Goal: Check status: Check status

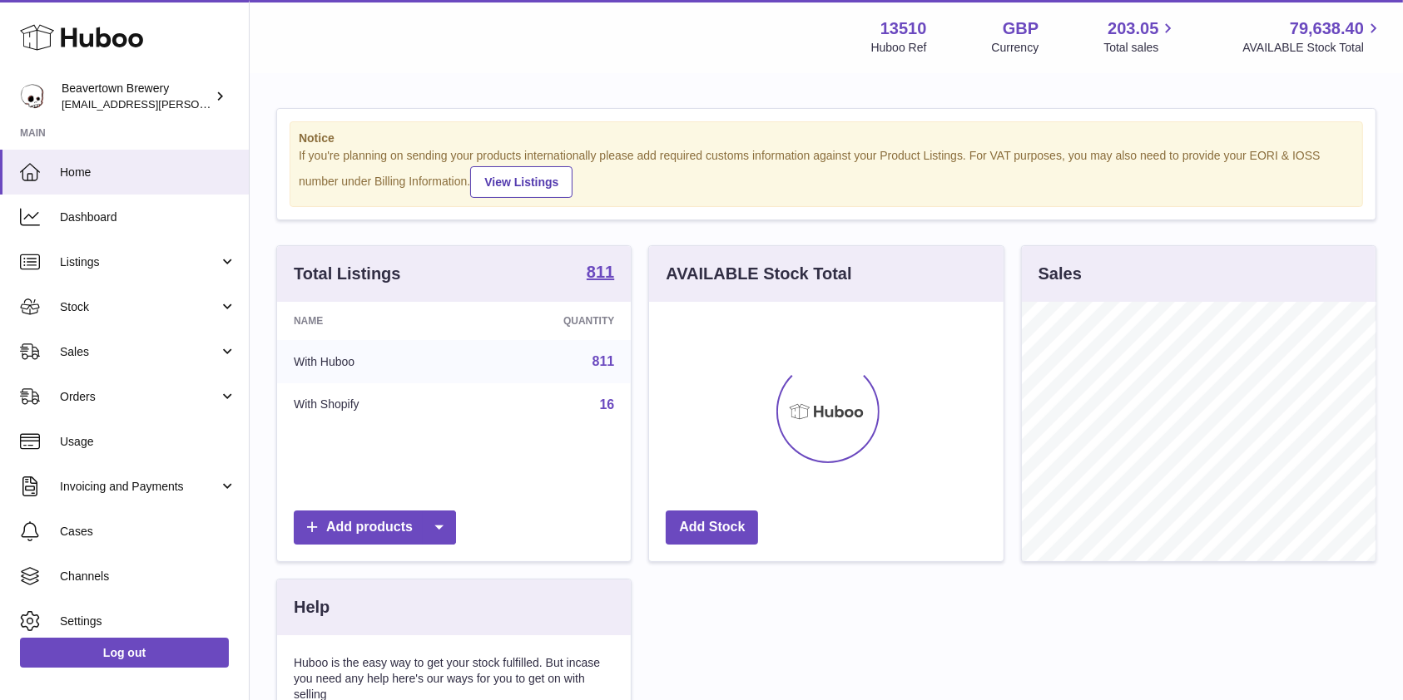
scroll to position [260, 354]
click at [171, 349] on span "Sales" at bounding box center [139, 352] width 159 height 16
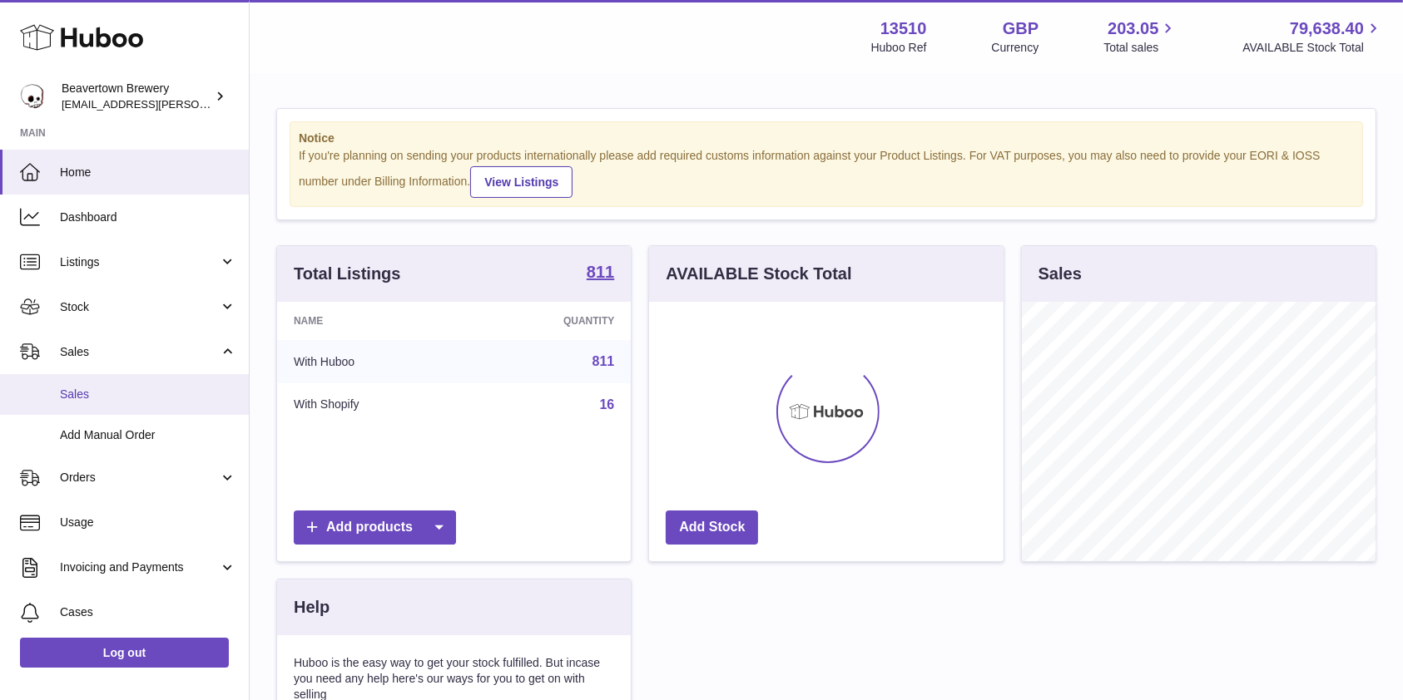
click at [142, 395] on span "Sales" at bounding box center [148, 395] width 176 height 16
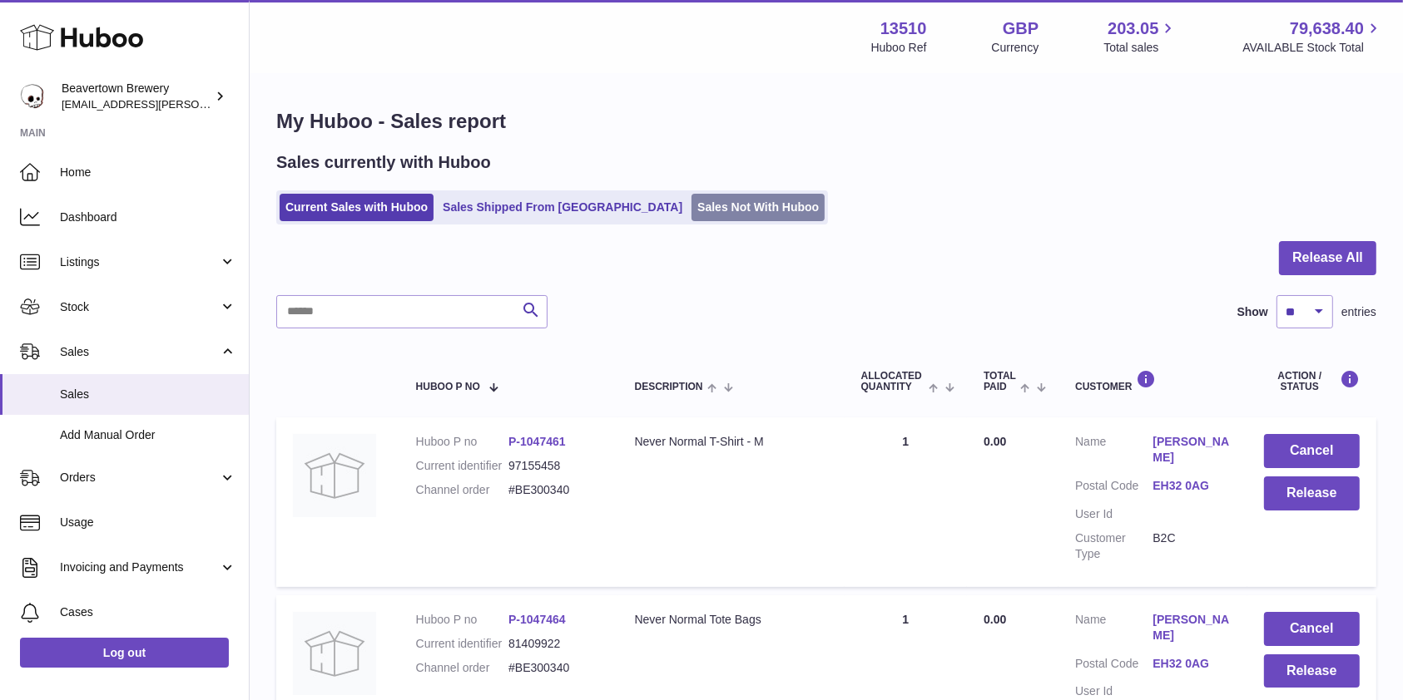
click at [691, 220] on link "Sales Not With Huboo" at bounding box center [757, 207] width 133 height 27
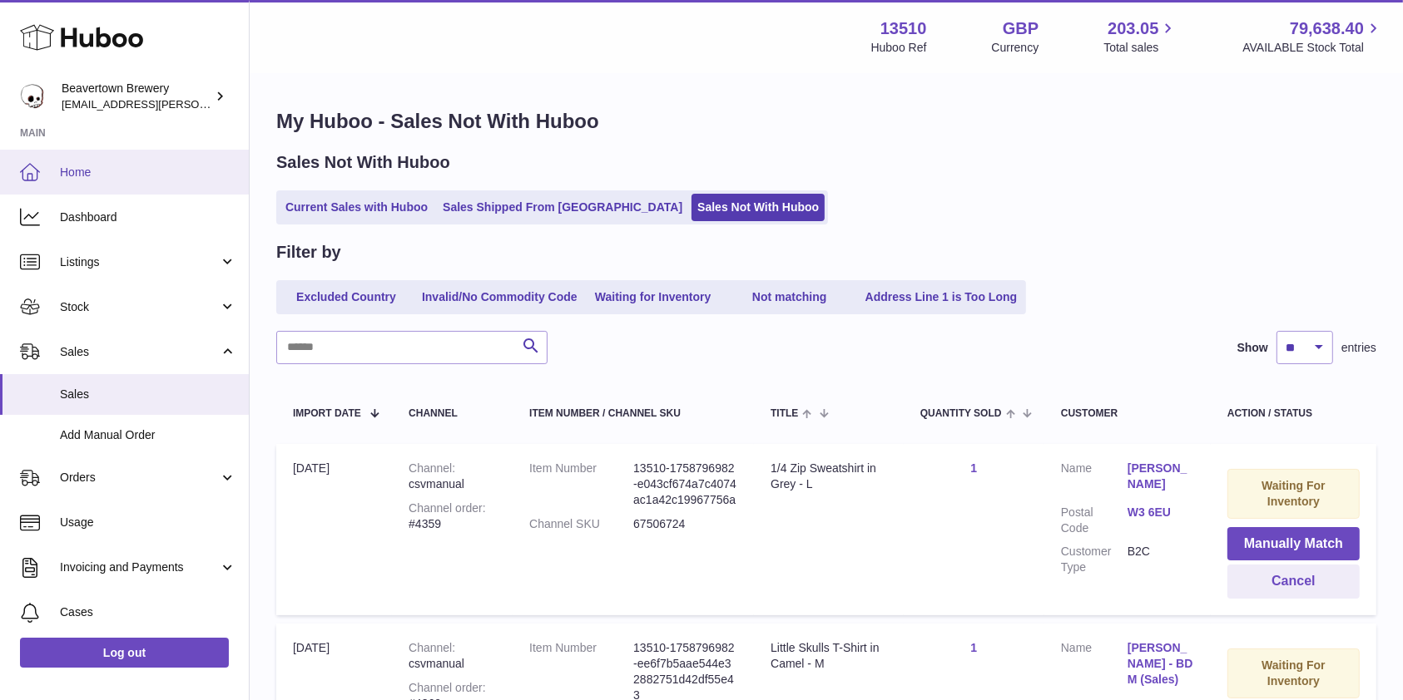
click at [165, 170] on span "Home" at bounding box center [148, 173] width 176 height 16
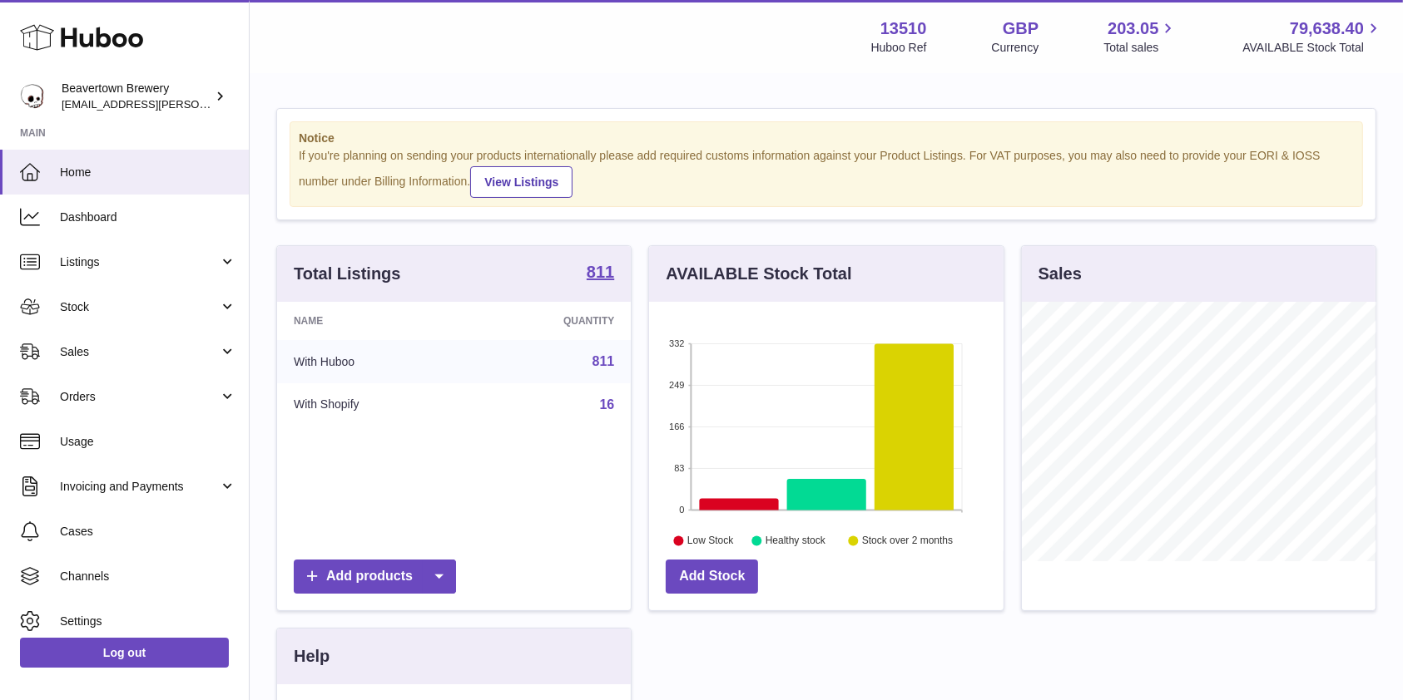
scroll to position [260, 354]
click at [102, 319] on link "Stock" at bounding box center [124, 307] width 249 height 45
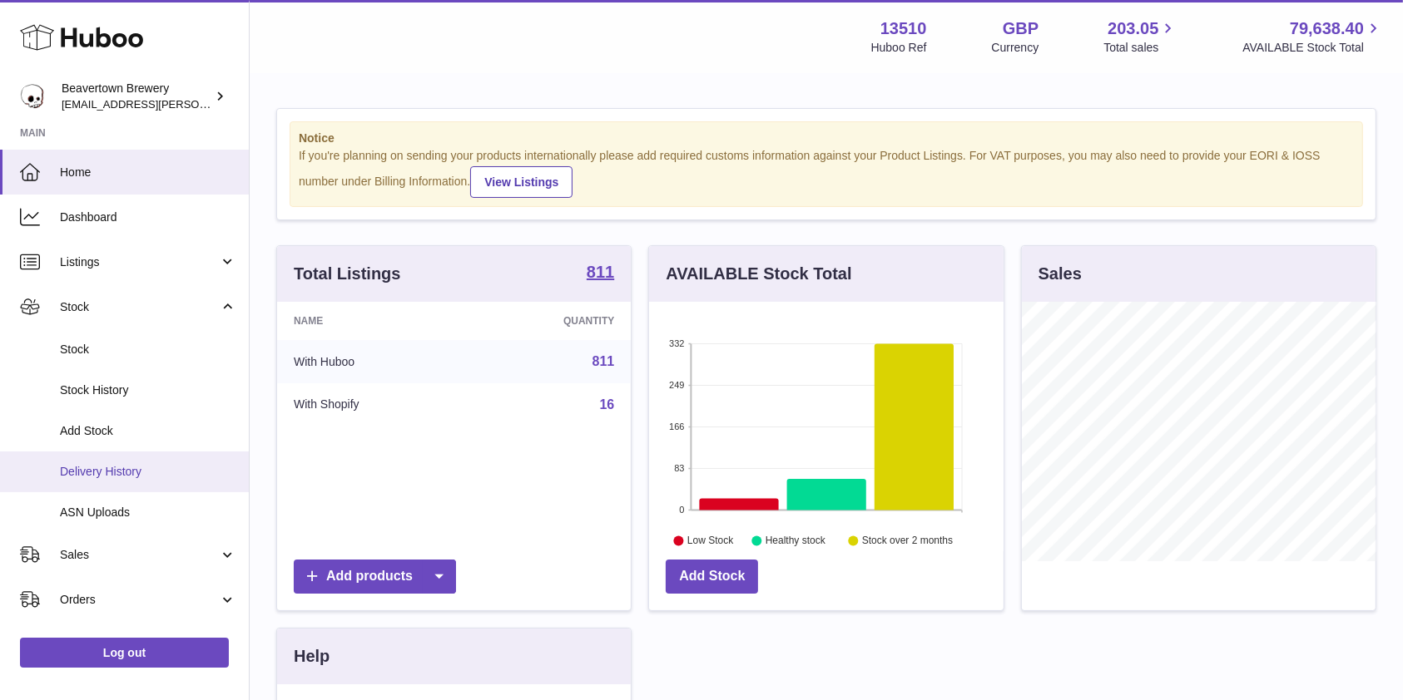
click at [87, 464] on span "Delivery History" at bounding box center [148, 472] width 176 height 16
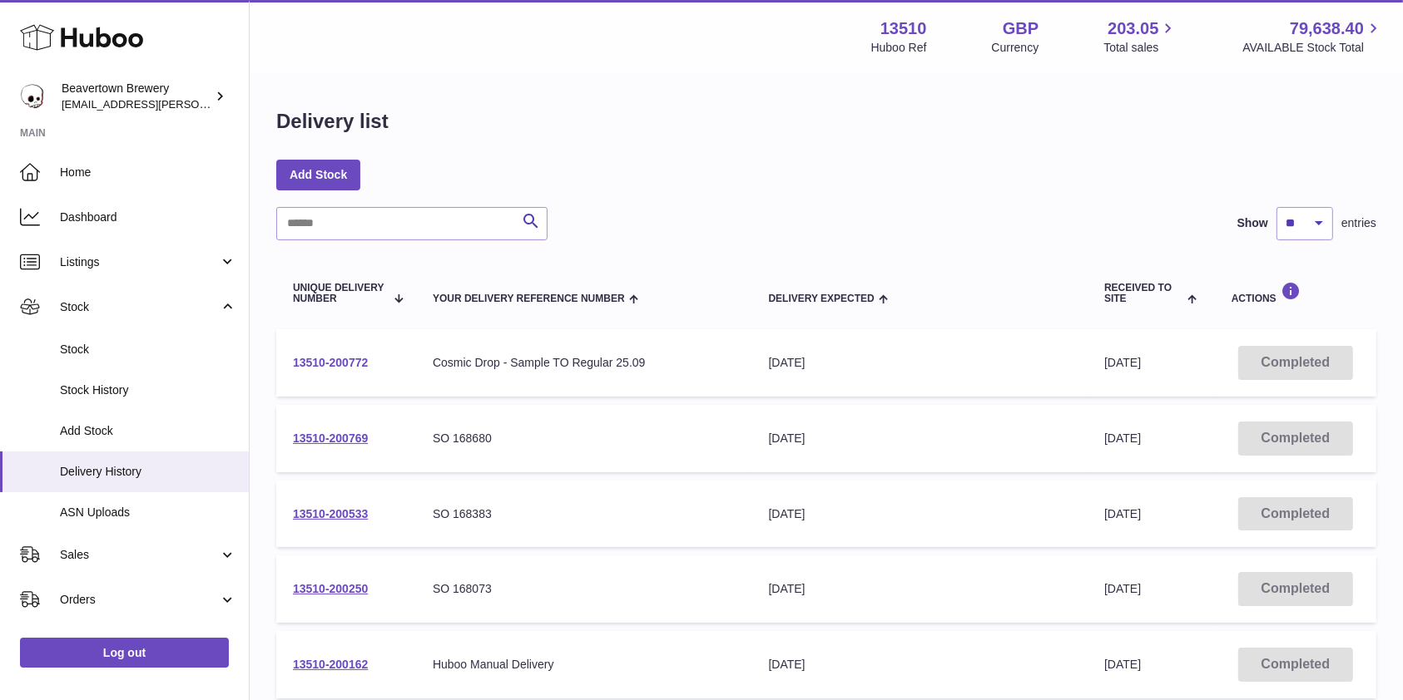
click at [361, 358] on link "13510-200772" at bounding box center [330, 362] width 75 height 13
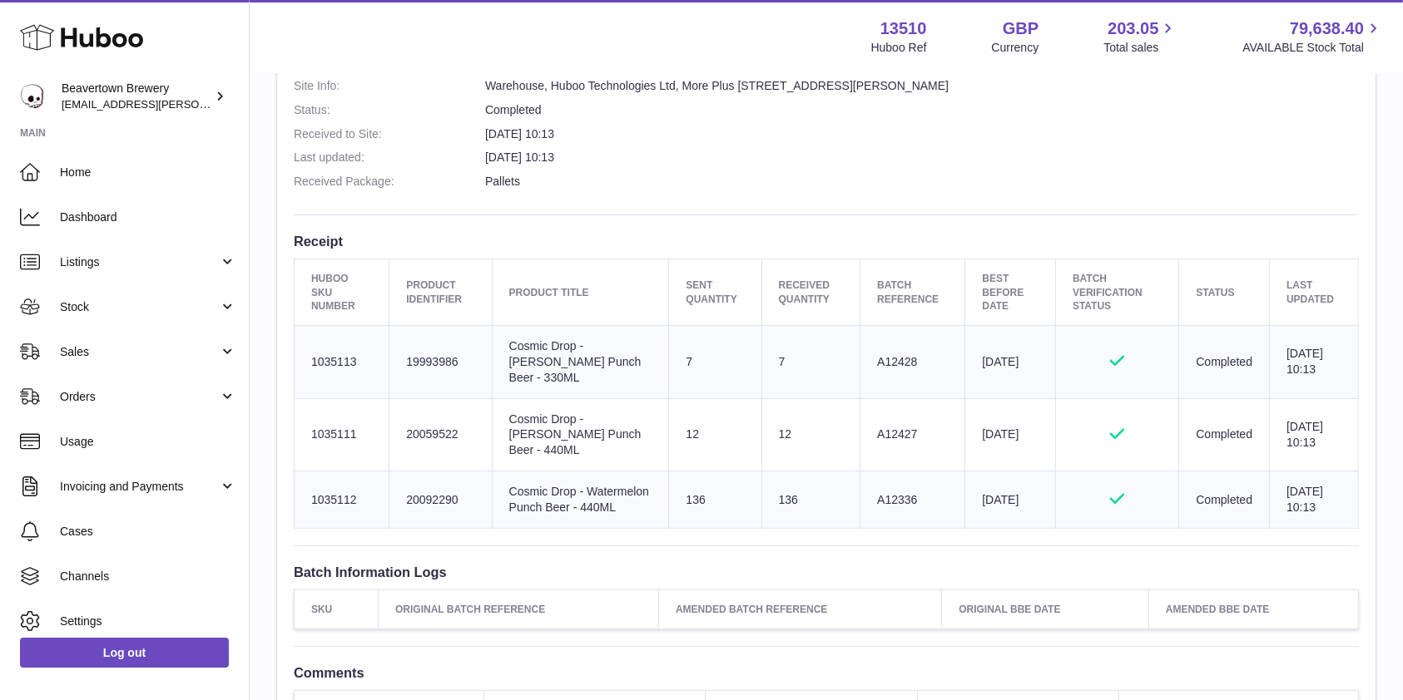
scroll to position [575, 0]
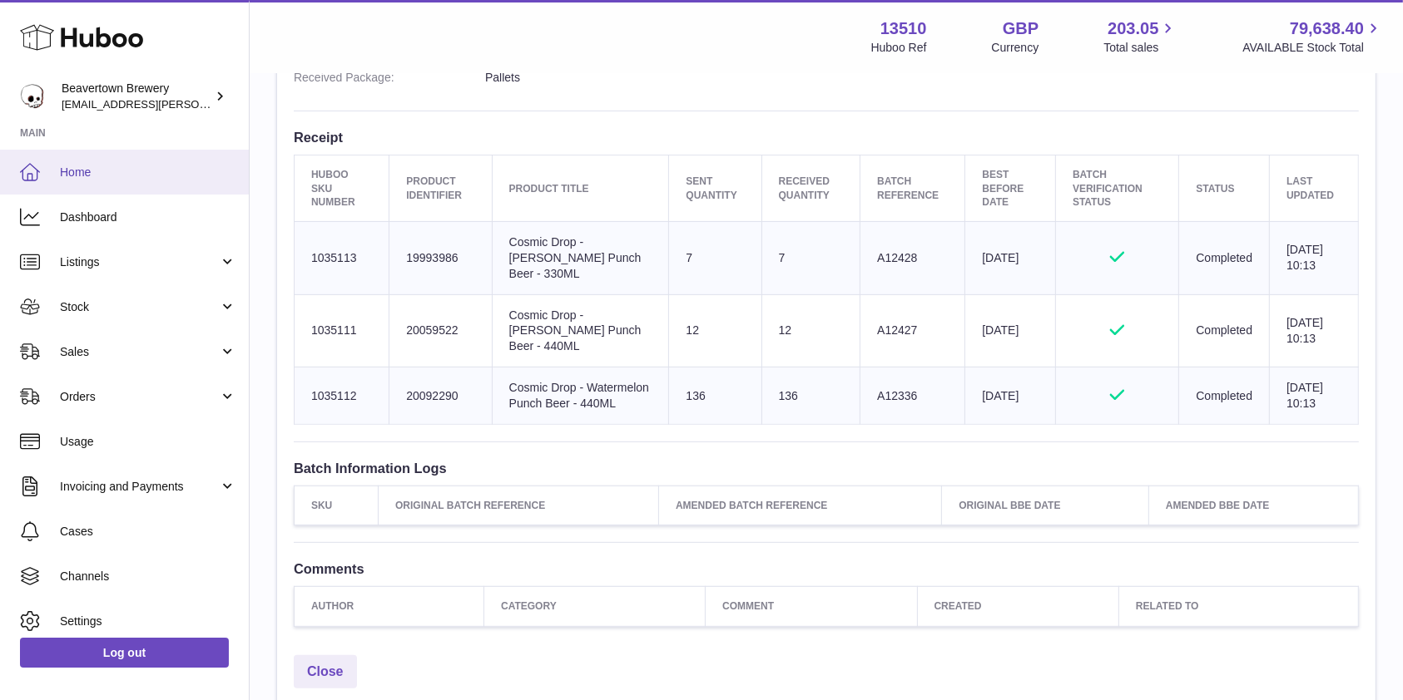
click at [144, 165] on span "Home" at bounding box center [148, 173] width 176 height 16
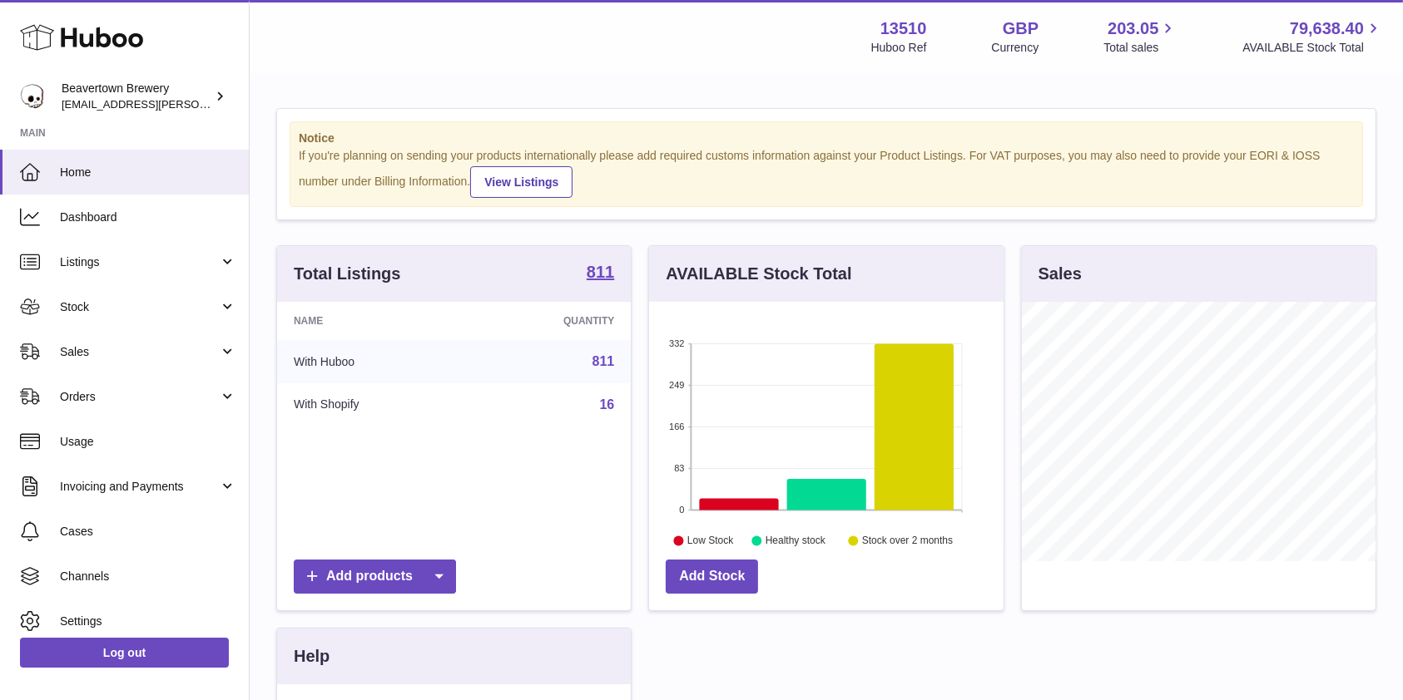
scroll to position [260, 354]
click at [106, 286] on link "Stock" at bounding box center [124, 307] width 249 height 45
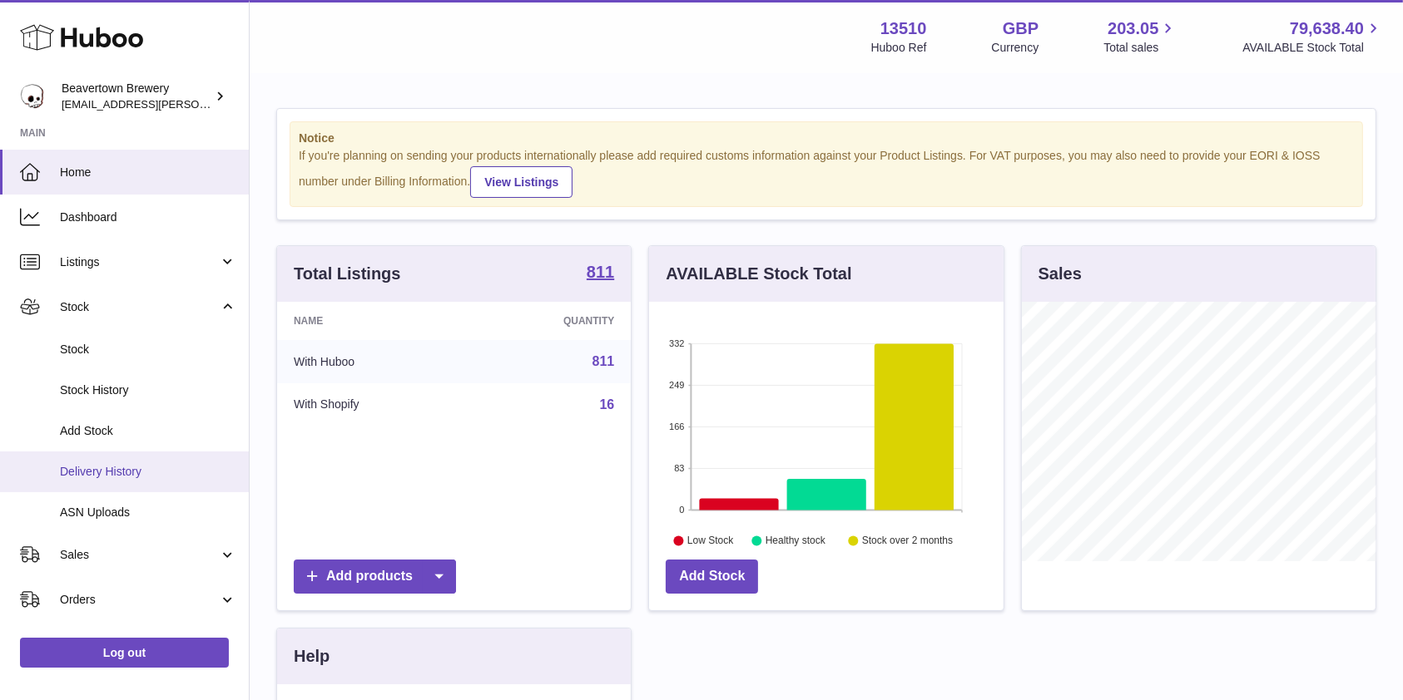
click at [113, 468] on span "Delivery History" at bounding box center [148, 472] width 176 height 16
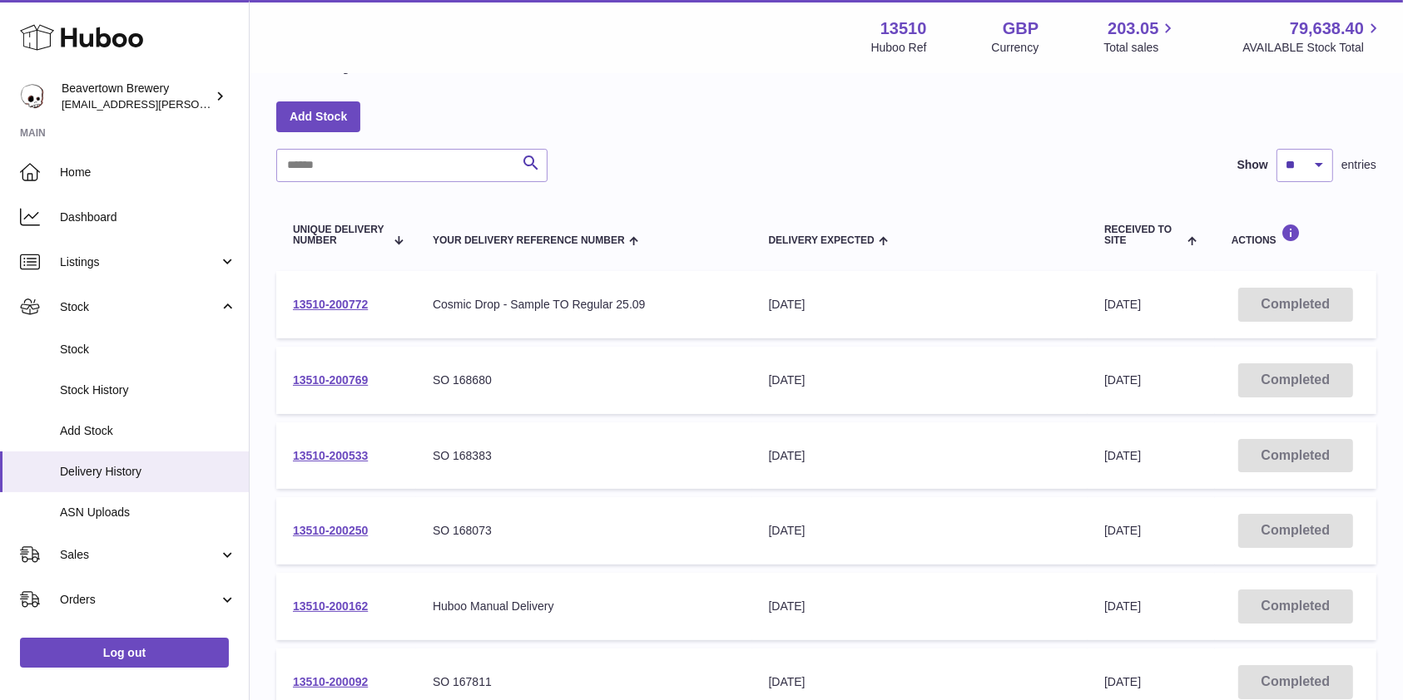
scroll to position [50, 0]
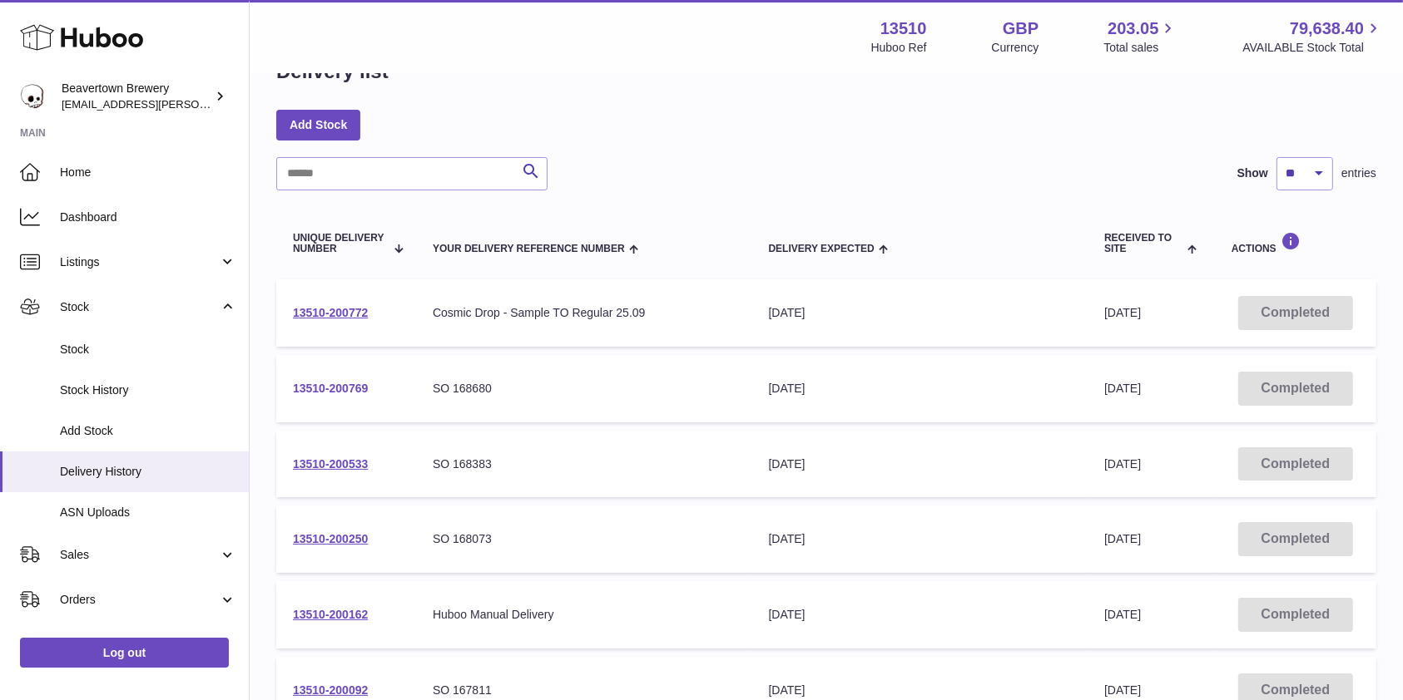
click at [346, 382] on link "13510-200769" at bounding box center [330, 388] width 75 height 13
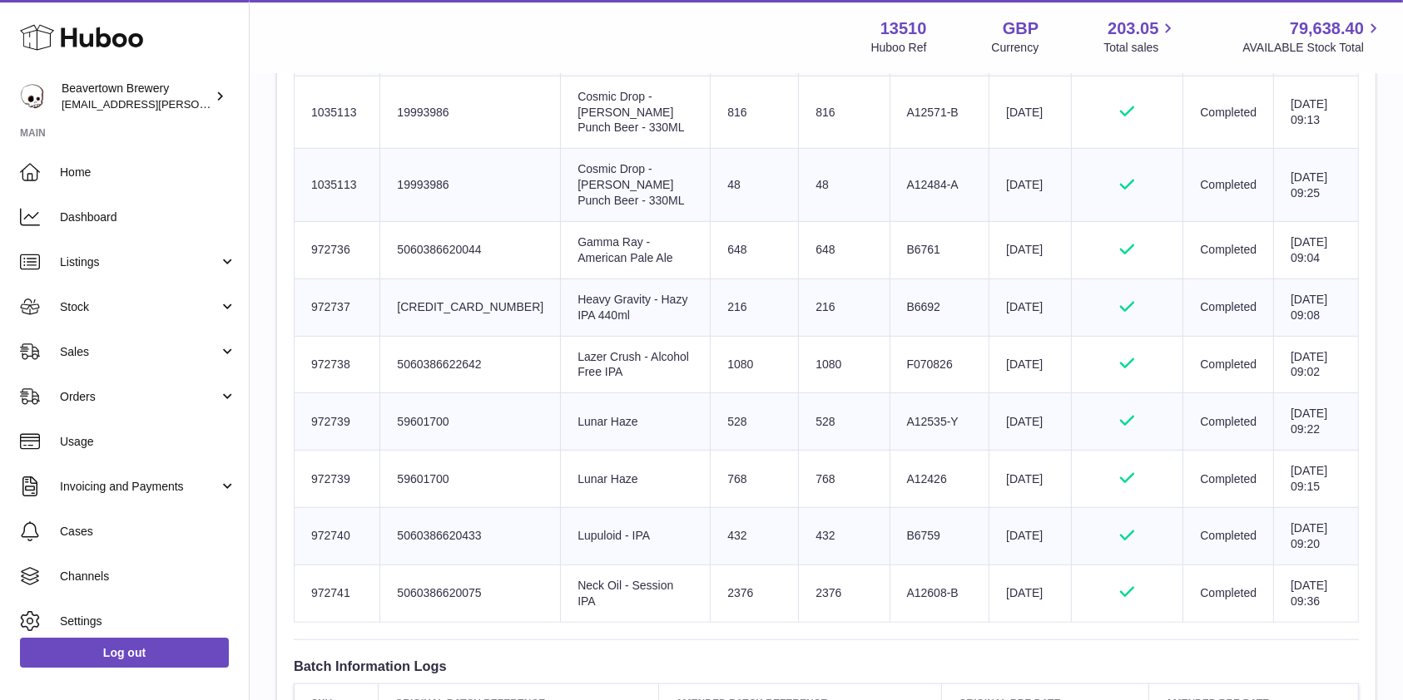
scroll to position [21, 0]
